Goal: Transaction & Acquisition: Purchase product/service

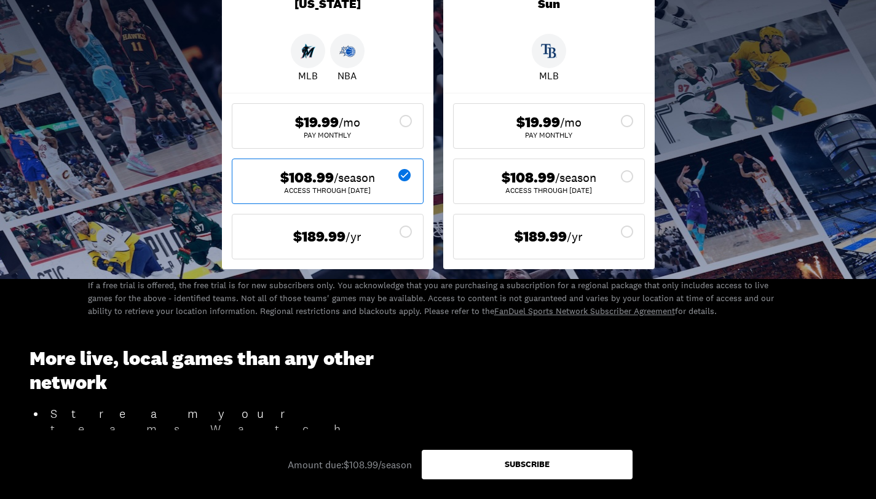
scroll to position [246, 0]
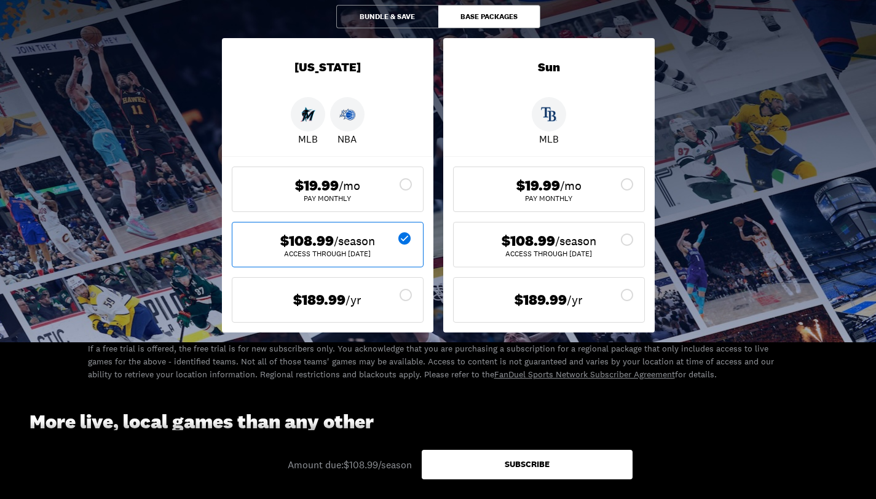
click at [475, 455] on div "Subscribe" at bounding box center [527, 465] width 211 height 30
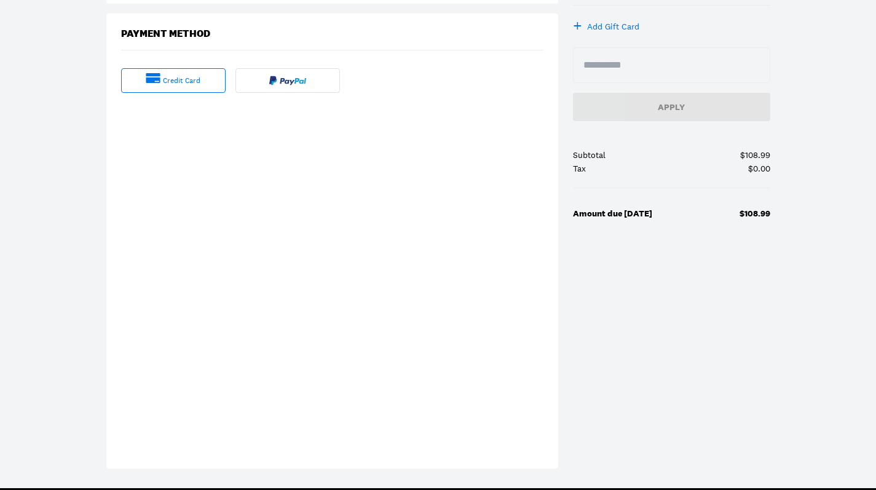
scroll to position [62, 0]
